Goal: Find contact information: Find contact information

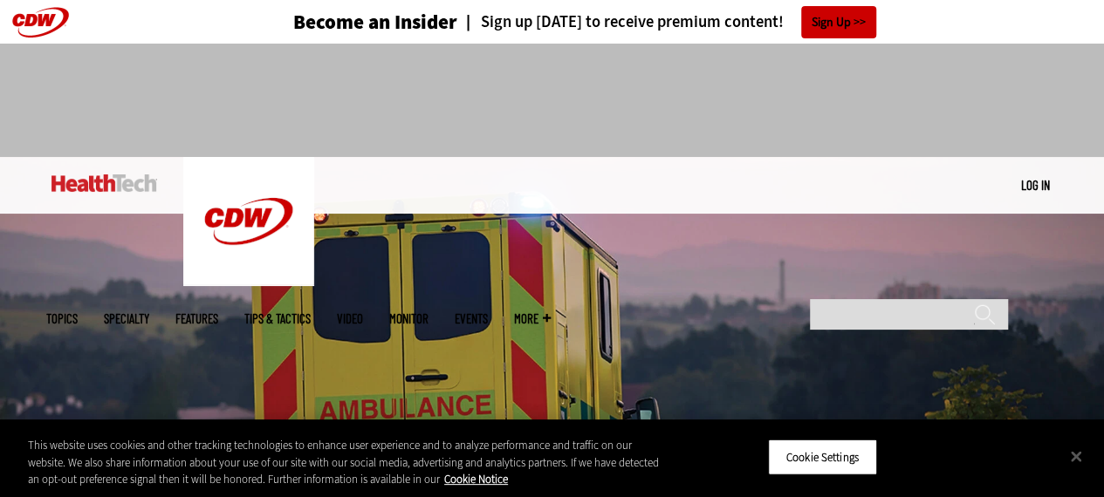
click at [577, 291] on ul "Topics Specialty Features Tips & Tactics Video MonITor Events More Search" at bounding box center [311, 319] width 531 height 57
click at [551, 312] on span "More" at bounding box center [532, 318] width 37 height 13
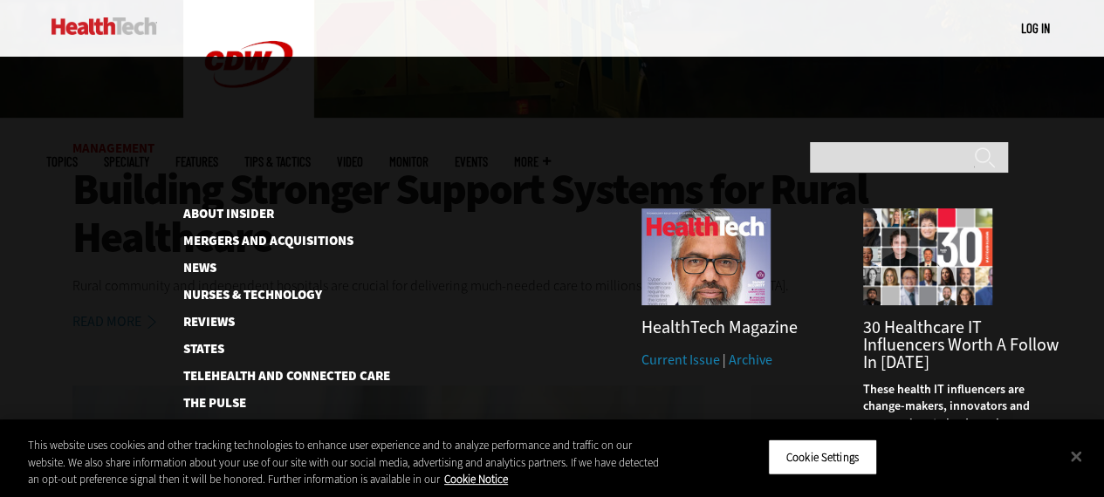
scroll to position [524, 0]
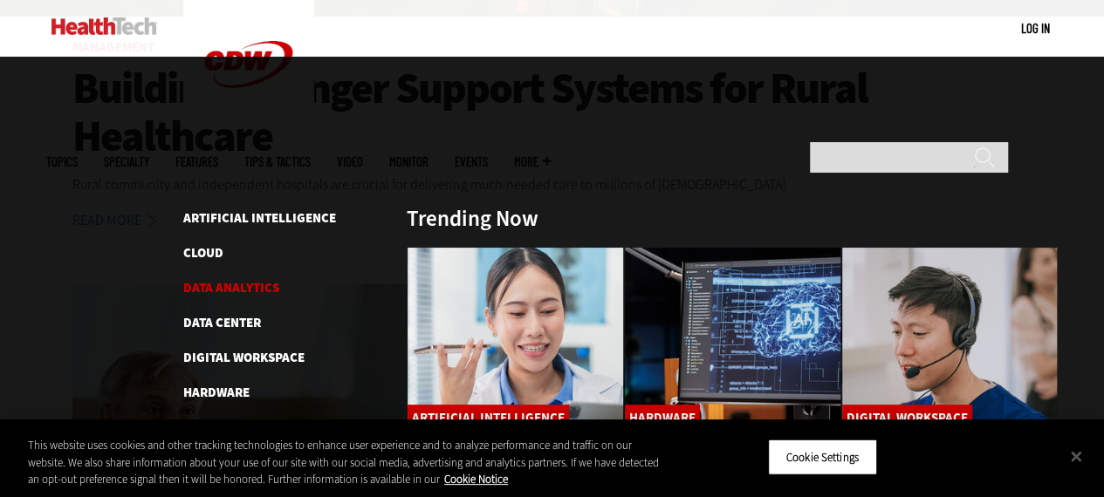
click at [224, 279] on link "Data Analytics" at bounding box center [231, 287] width 96 height 17
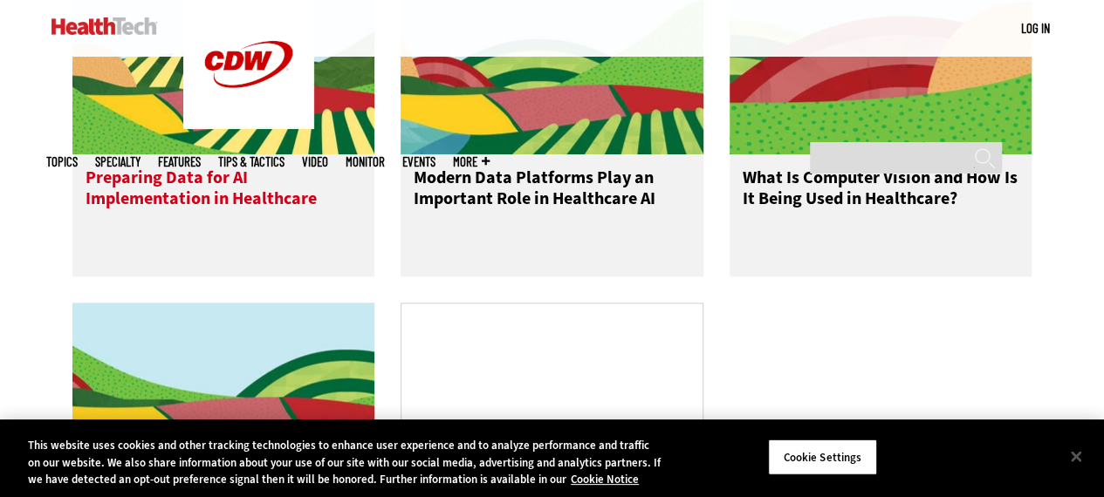
scroll to position [873, 0]
click at [240, 218] on h3 "Preparing Data for AI Implementation in Healthcare" at bounding box center [224, 203] width 277 height 70
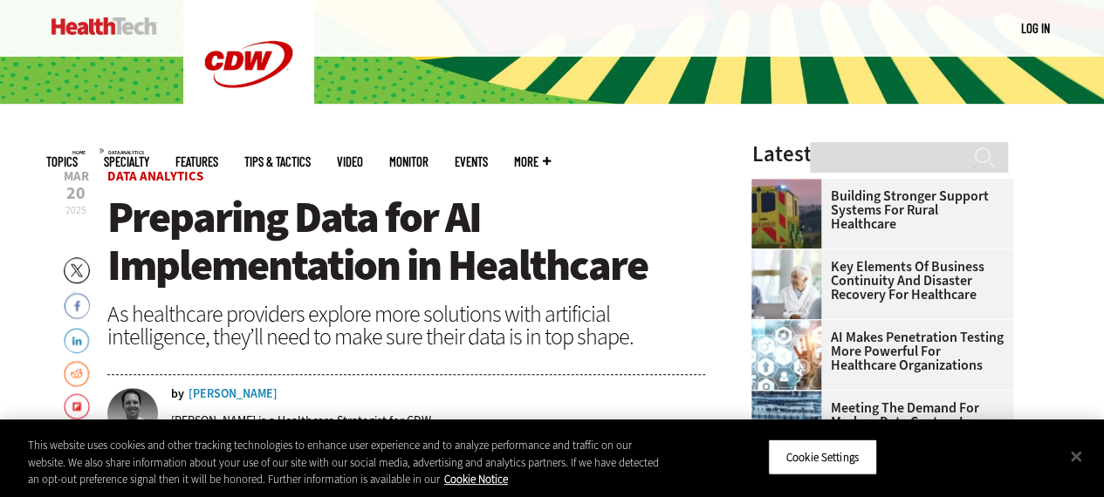
click at [231, 394] on div "Lee Pierce" at bounding box center [233, 394] width 89 height 12
click at [232, 392] on div "Lee Pierce" at bounding box center [233, 394] width 89 height 12
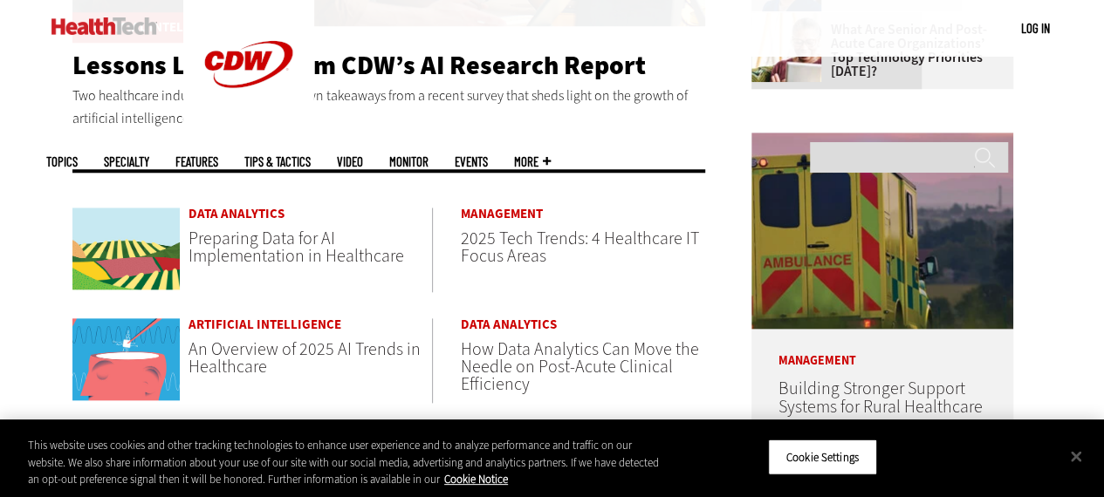
scroll to position [785, 0]
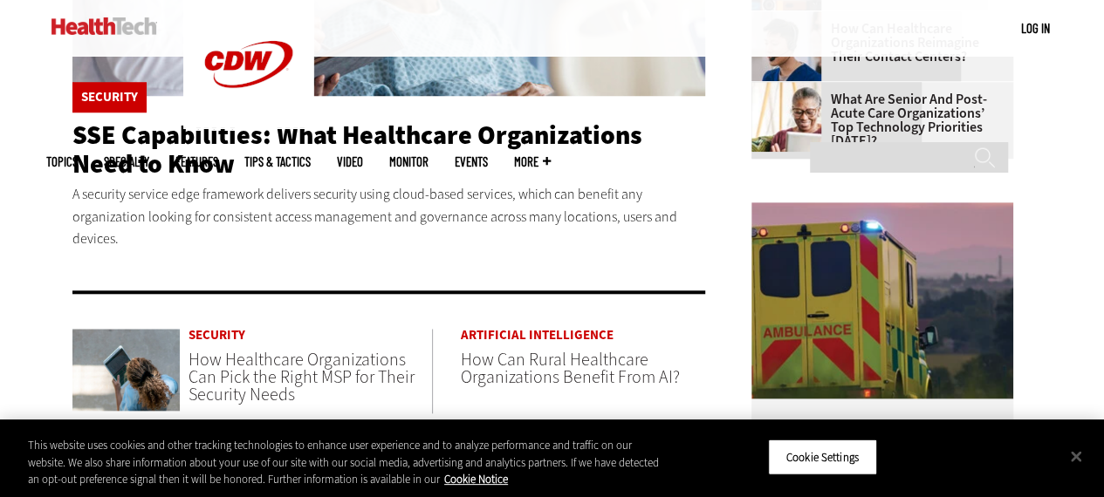
scroll to position [873, 0]
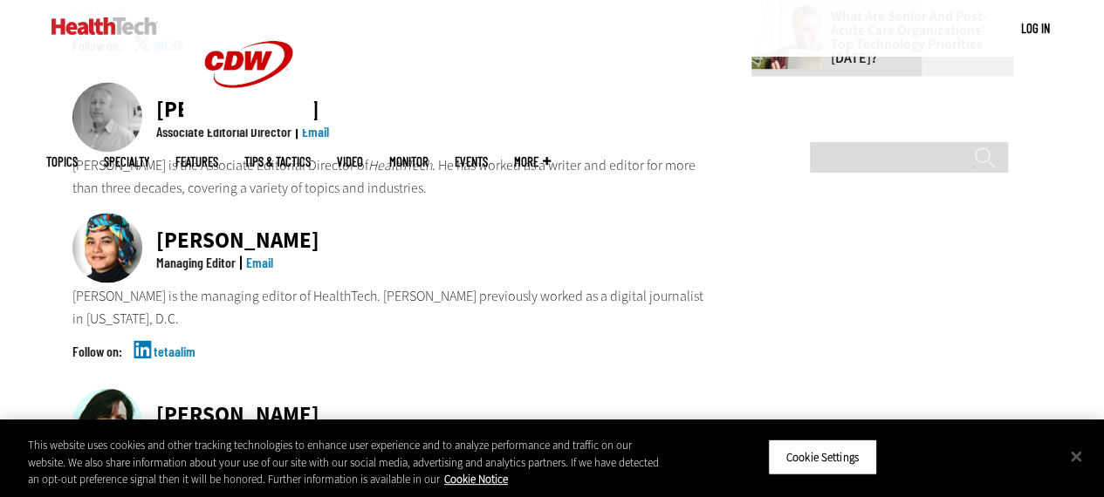
scroll to position [1222, 0]
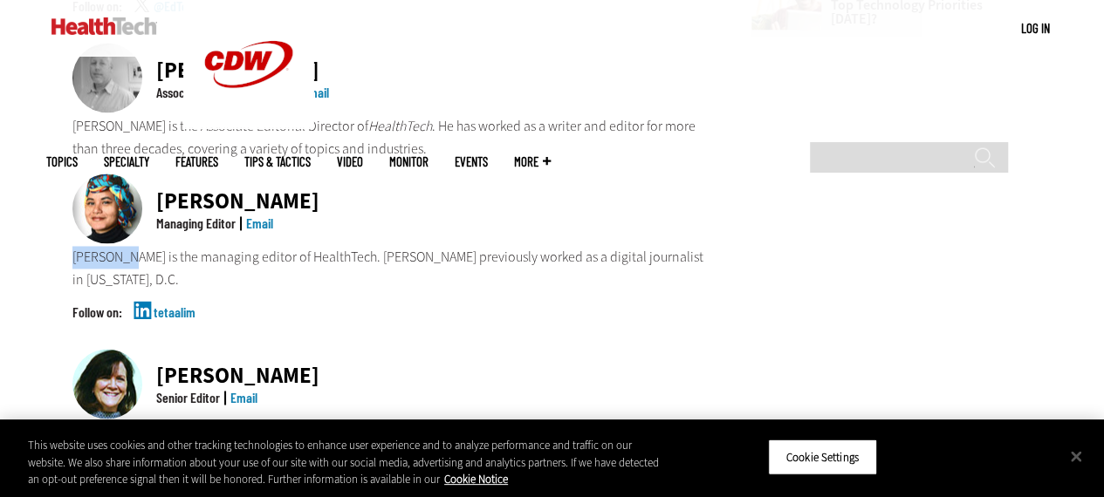
drag, startPoint x: 125, startPoint y: 191, endPoint x: 60, endPoint y: 188, distance: 64.7
click at [60, 188] on main "Home About Us HealthTech explores technology and healthcare issues — and shares…" at bounding box center [552, 66] width 1012 height 2122
copy p "Teta Alim"
click at [260, 215] on link "Email" at bounding box center [259, 223] width 27 height 17
click at [254, 389] on link "Email" at bounding box center [243, 397] width 27 height 17
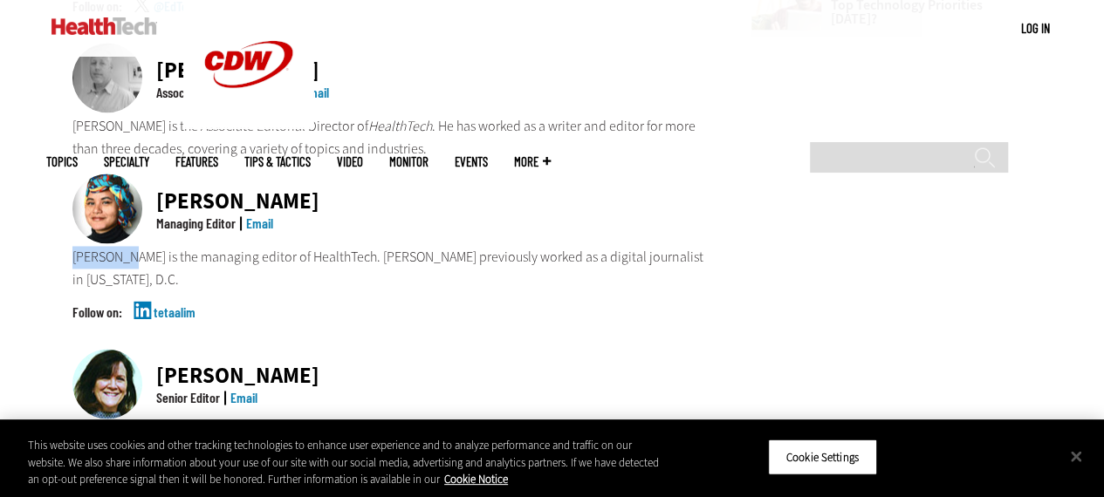
click at [157, 305] on link "tetaalim" at bounding box center [175, 327] width 42 height 44
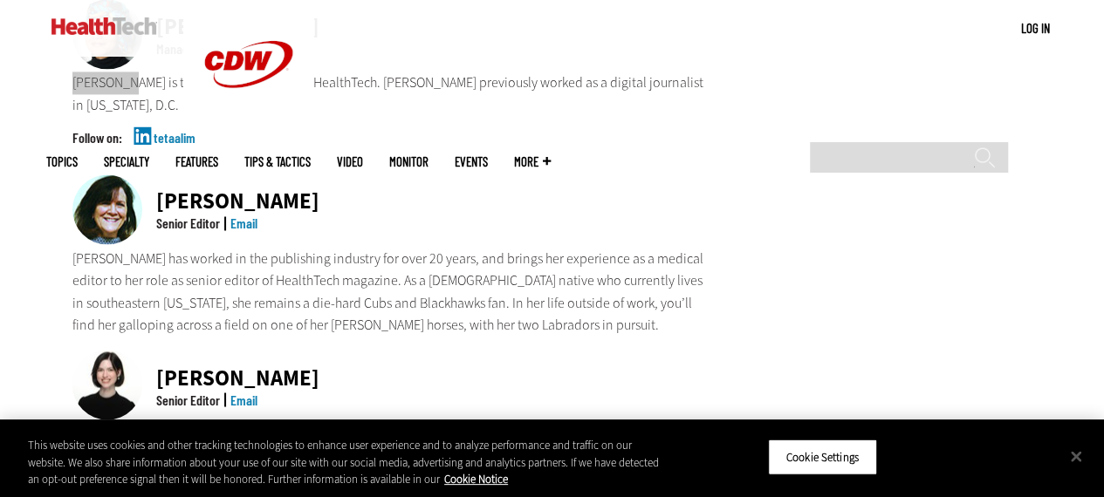
scroll to position [1484, 0]
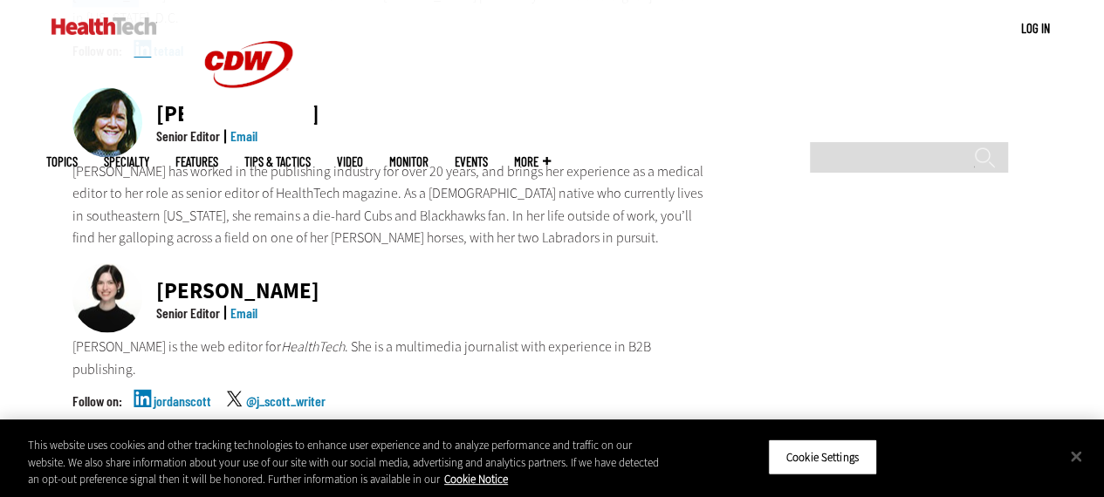
click at [191, 394] on link "jordanscott" at bounding box center [183, 416] width 58 height 44
click at [254, 304] on link "Email" at bounding box center [243, 312] width 27 height 17
